Goal: Find specific page/section: Find specific page/section

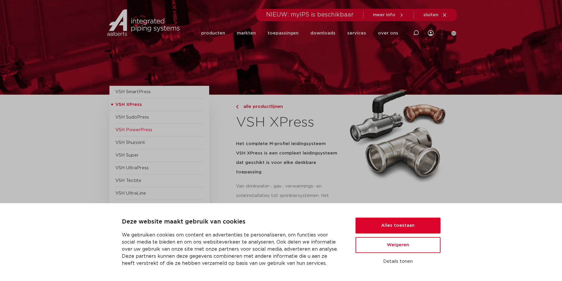
click at [138, 130] on span "VSH PowerPress" at bounding box center [133, 130] width 37 height 4
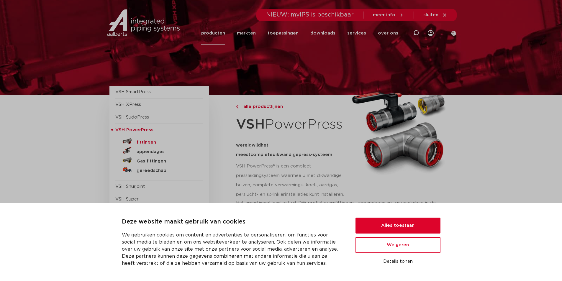
click at [144, 141] on h5 "fittingen" at bounding box center [166, 142] width 58 height 5
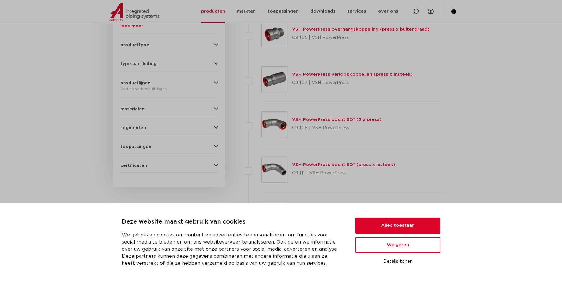
scroll to position [266, 0]
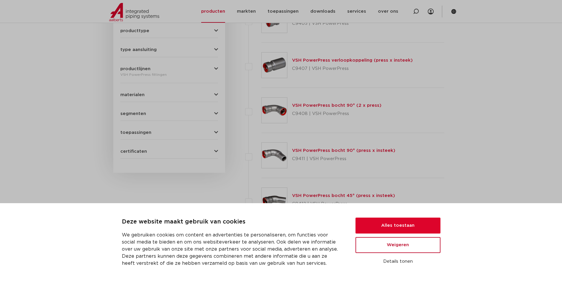
click at [418, 246] on button "Weigeren" at bounding box center [398, 245] width 85 height 16
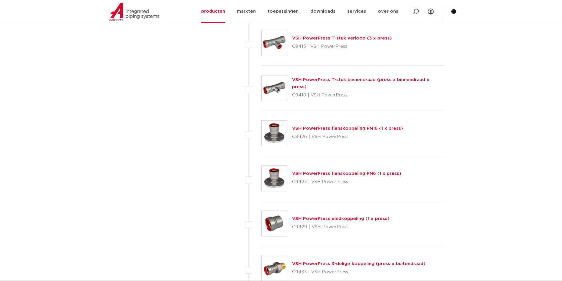
scroll to position [561, 0]
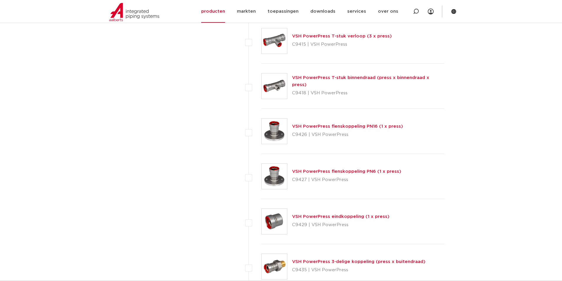
click at [326, 219] on link "VSH PowerPress eindkoppeling (1 x press)" at bounding box center [340, 217] width 97 height 4
